Goal: Find specific page/section: Find specific page/section

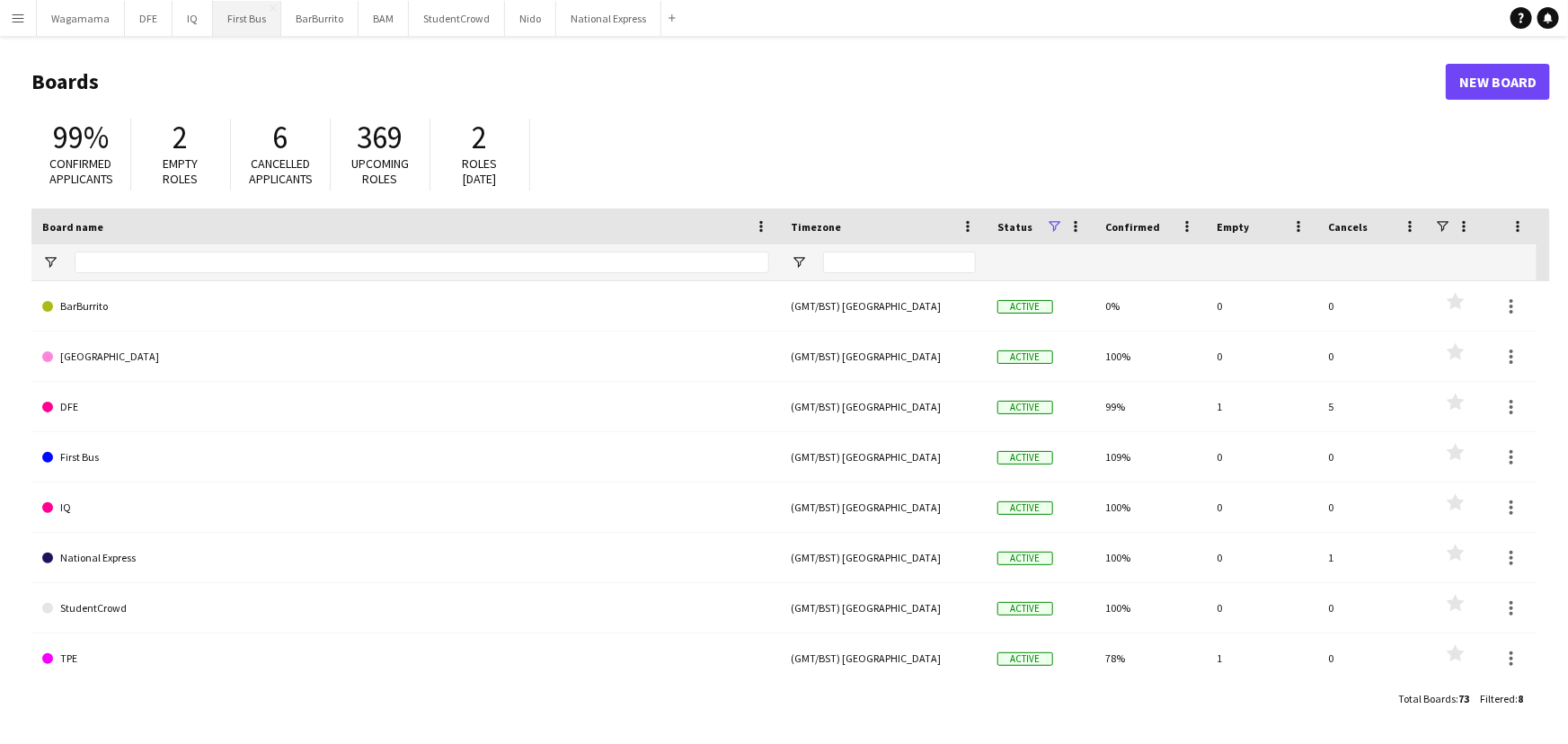
click at [228, 16] on button "First Bus Close" at bounding box center [247, 19] width 69 height 35
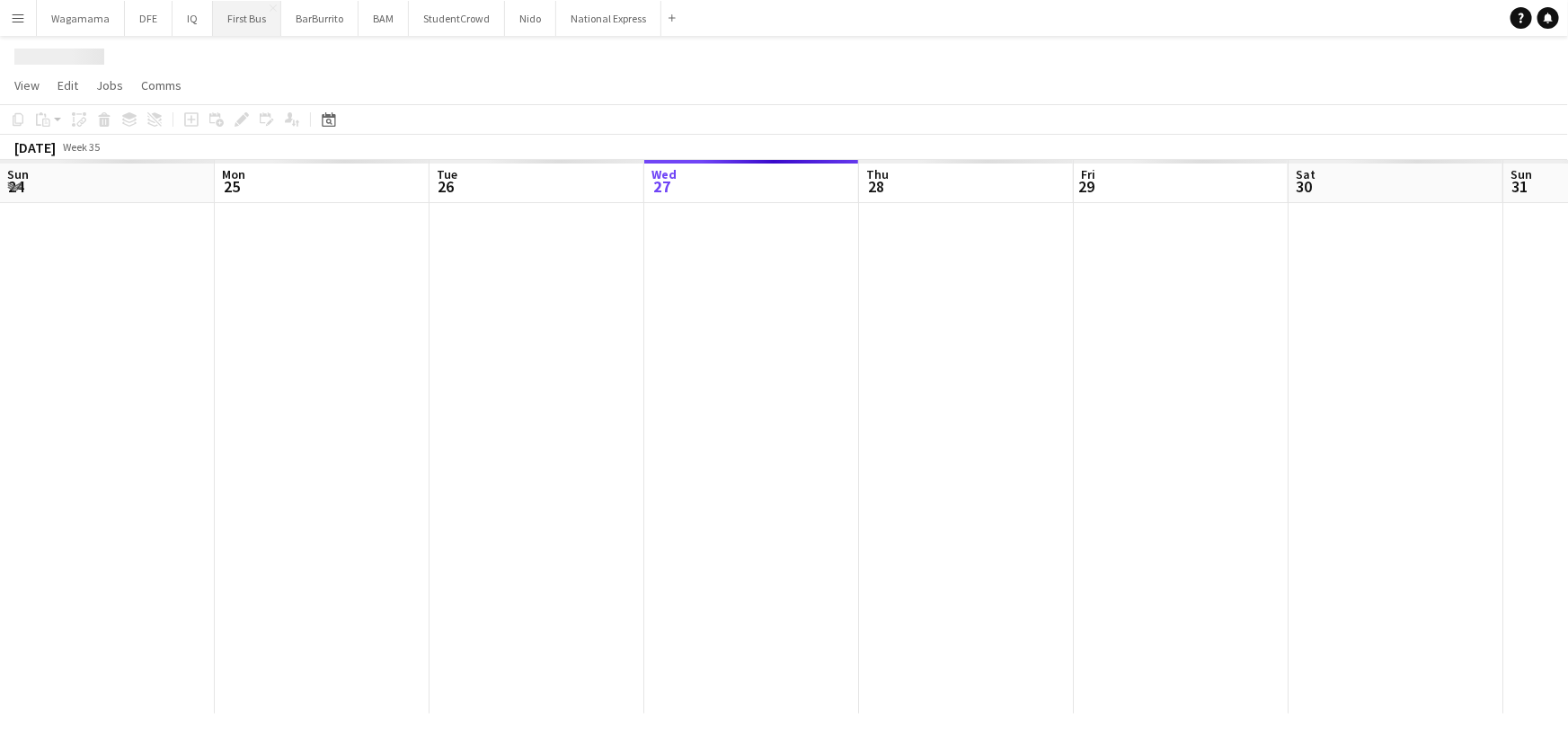
scroll to position [0, 430]
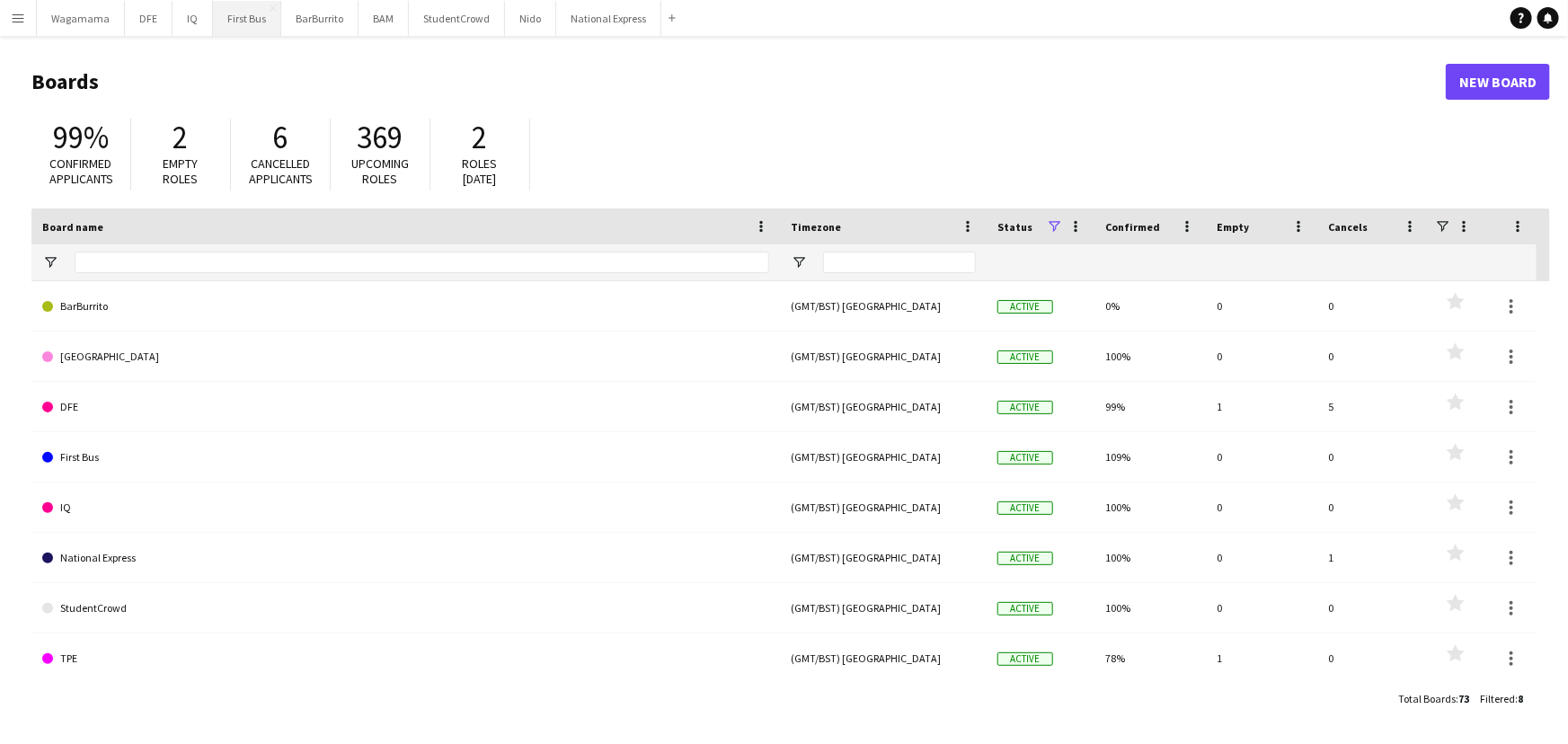
click at [251, 20] on button "First Bus Close" at bounding box center [247, 19] width 69 height 35
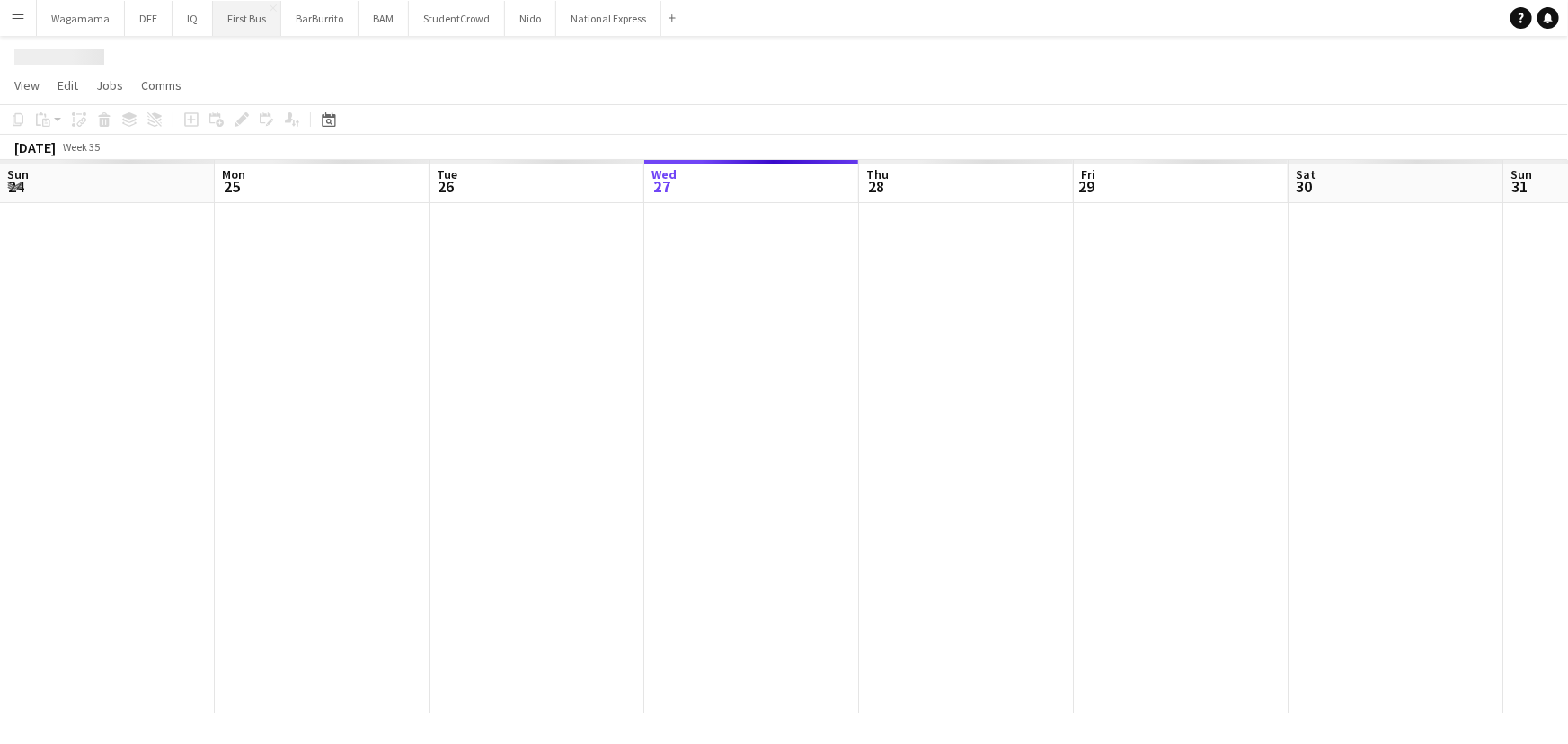
scroll to position [0, 430]
